Goal: Task Accomplishment & Management: Complete application form

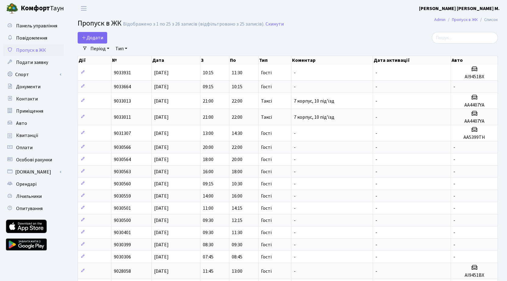
select select "25"
click at [97, 36] on span "Додати" at bounding box center [93, 37] width 22 height 7
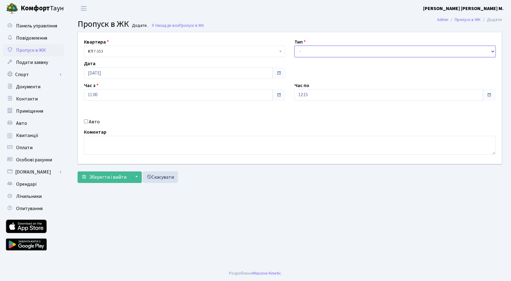
drag, startPoint x: 331, startPoint y: 51, endPoint x: 332, endPoint y: 55, distance: 4.4
click at [331, 51] on select "- Доставка Таксі Гості Сервіс" at bounding box center [396, 52] width 202 height 12
select select "3"
click at [295, 46] on select "- Доставка Таксі Гості Сервіс" at bounding box center [396, 52] width 202 height 12
click at [107, 176] on span "Зберегти і вийти" at bounding box center [107, 177] width 37 height 7
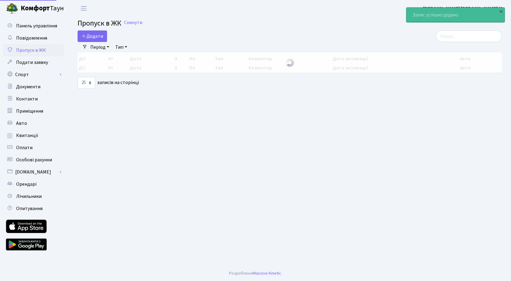
select select "25"
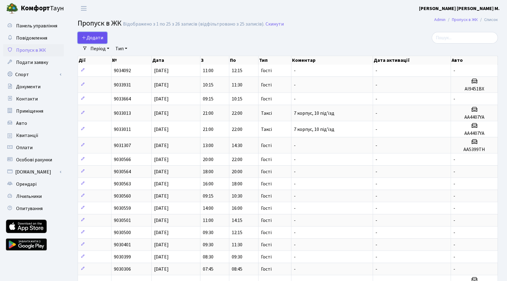
click at [100, 39] on span "Додати" at bounding box center [93, 37] width 22 height 7
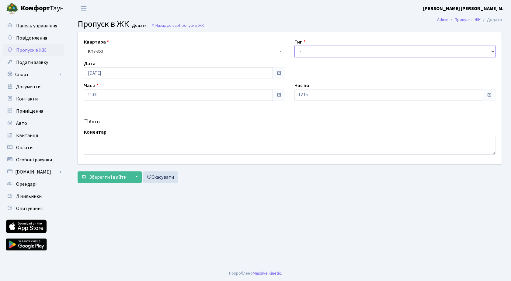
click at [328, 53] on select "- Доставка Таксі Гості Сервіс" at bounding box center [396, 52] width 202 height 12
select select "3"
click at [295, 46] on select "- Доставка Таксі Гості Сервіс" at bounding box center [396, 52] width 202 height 12
click at [91, 121] on label "Авто" at bounding box center [94, 121] width 11 height 7
click at [88, 121] on input "Авто" at bounding box center [86, 121] width 4 height 4
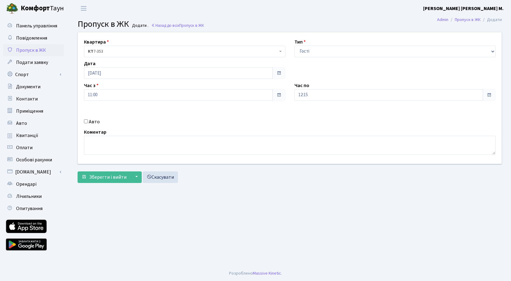
checkbox input "true"
paste input "KA2872MH"
type input "KA2872MH"
drag, startPoint x: 324, startPoint y: 51, endPoint x: 325, endPoint y: 55, distance: 4.3
click at [324, 51] on select "- Доставка Таксі Гості Сервіс" at bounding box center [396, 52] width 202 height 12
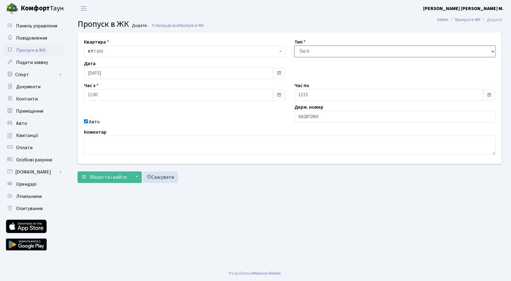
select select "2"
click at [295, 46] on select "- Доставка Таксі Гості Сервіс" at bounding box center [396, 52] width 202 height 12
click at [121, 177] on span "Зберегти і вийти" at bounding box center [107, 177] width 37 height 7
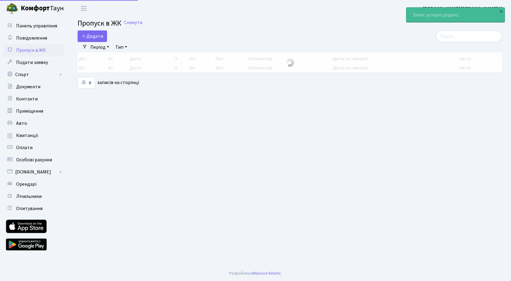
select select "25"
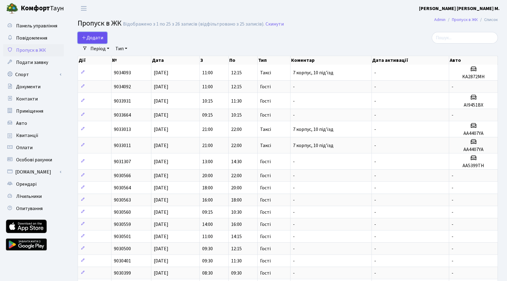
click at [97, 39] on span "Додати" at bounding box center [93, 37] width 22 height 7
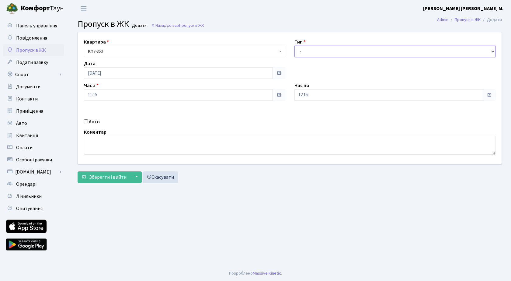
click at [339, 47] on select "- Доставка Таксі Гості Сервіс" at bounding box center [396, 52] width 202 height 12
select select "3"
click at [295, 46] on select "- Доставка Таксі Гості Сервіс" at bounding box center [396, 52] width 202 height 12
click at [107, 179] on span "Зберегти і вийти" at bounding box center [107, 177] width 37 height 7
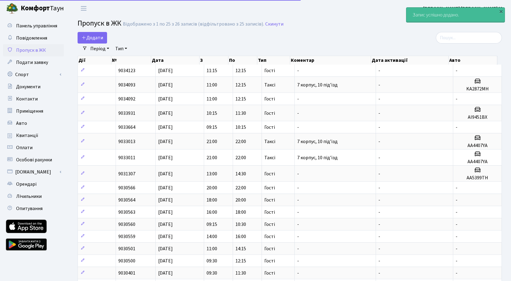
select select "25"
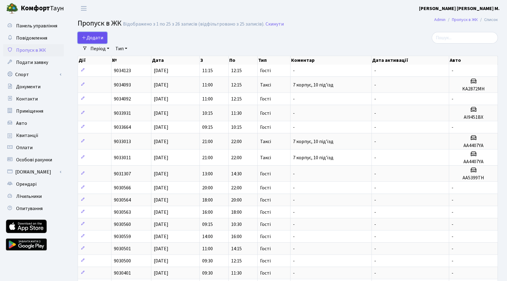
click at [93, 37] on span "Додати" at bounding box center [93, 37] width 22 height 7
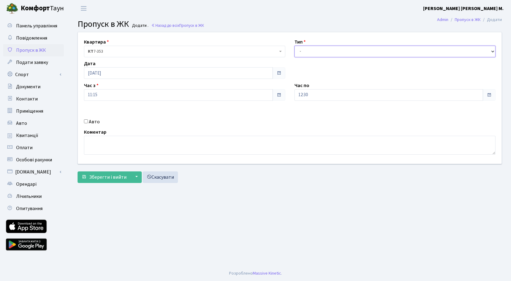
click at [341, 50] on select "- Доставка Таксі Гості Сервіс" at bounding box center [396, 52] width 202 height 12
select select "3"
click at [295, 46] on select "- Доставка Таксі Гості Сервіс" at bounding box center [396, 52] width 202 height 12
click at [104, 179] on span "Зберегти і вийти" at bounding box center [107, 177] width 37 height 7
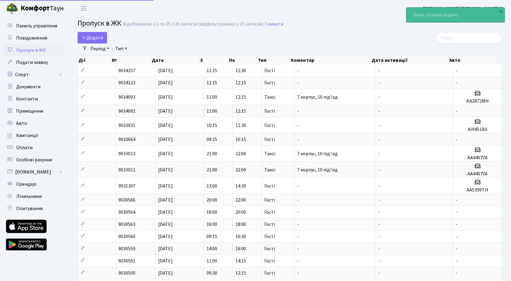
select select "25"
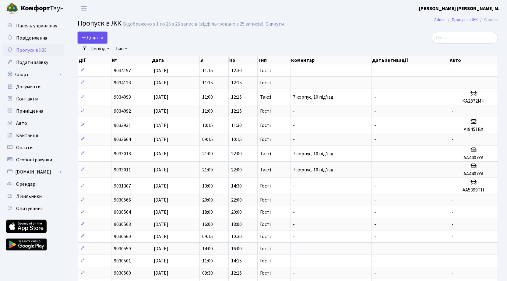
click at [97, 36] on span "Додати" at bounding box center [93, 37] width 22 height 7
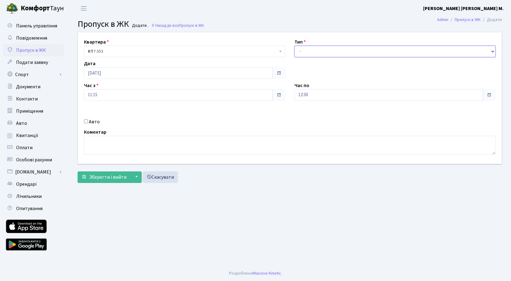
click at [318, 53] on select "- Доставка Таксі Гості Сервіс" at bounding box center [396, 52] width 202 height 12
select select "3"
click at [295, 46] on select "- Доставка Таксі Гості Сервіс" at bounding box center [396, 52] width 202 height 12
click at [145, 96] on input "11:15" at bounding box center [178, 95] width 189 height 12
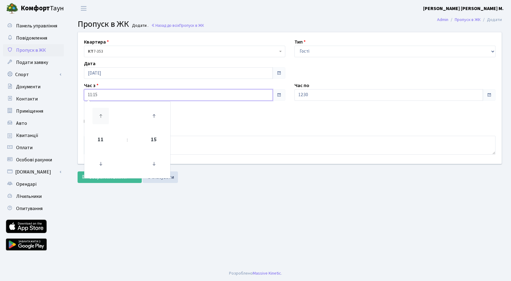
click at [102, 114] on icon at bounding box center [101, 116] width 16 height 16
type input "12:15"
click at [320, 95] on input "12:30" at bounding box center [389, 95] width 189 height 12
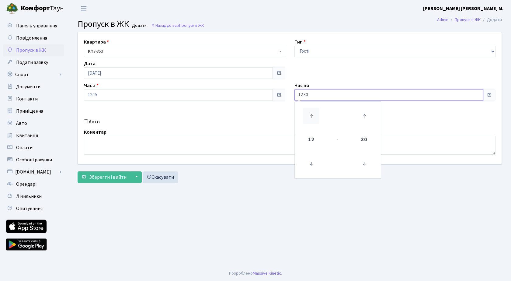
click at [314, 114] on icon at bounding box center [311, 116] width 16 height 16
type input "13:30"
click at [98, 177] on span "Зберегти і вийти" at bounding box center [107, 177] width 37 height 7
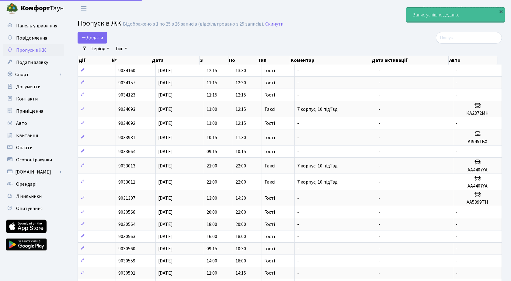
select select "25"
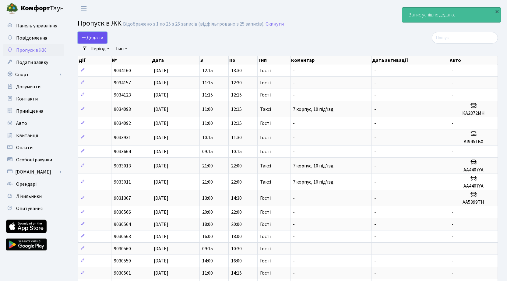
click at [98, 36] on span "Додати" at bounding box center [93, 37] width 22 height 7
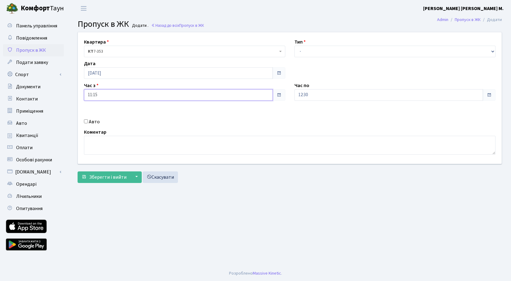
click at [131, 97] on input "11:15" at bounding box center [178, 95] width 189 height 12
click at [103, 113] on icon at bounding box center [101, 116] width 16 height 16
type input "13:15"
click at [318, 95] on input "12:30" at bounding box center [389, 95] width 189 height 12
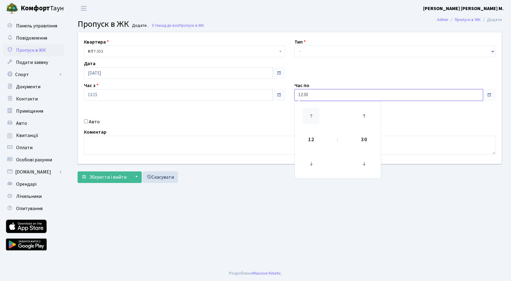
click at [309, 114] on icon at bounding box center [311, 116] width 16 height 16
type input "15:30"
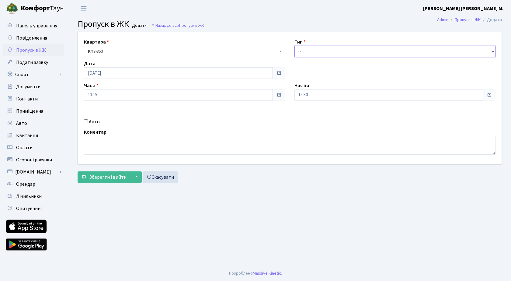
click at [319, 54] on select "- Доставка Таксі Гості Сервіс" at bounding box center [396, 52] width 202 height 12
select select "3"
click at [295, 46] on select "- Доставка Таксі Гості Сервіс" at bounding box center [396, 52] width 202 height 12
click at [105, 174] on span "Зберегти і вийти" at bounding box center [107, 177] width 37 height 7
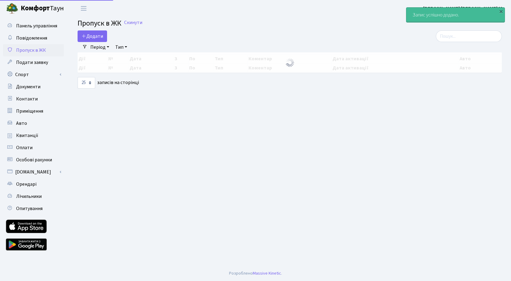
select select "25"
